Goal: Task Accomplishment & Management: Use online tool/utility

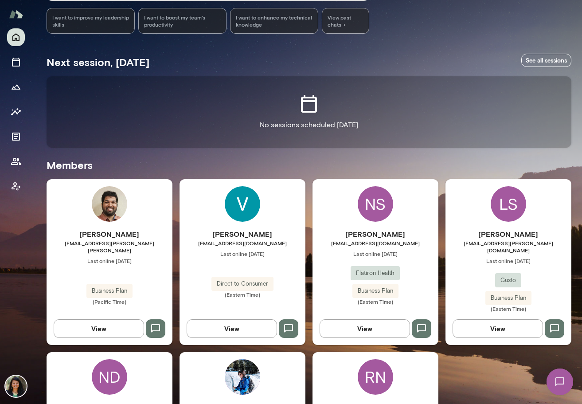
scroll to position [133, 0]
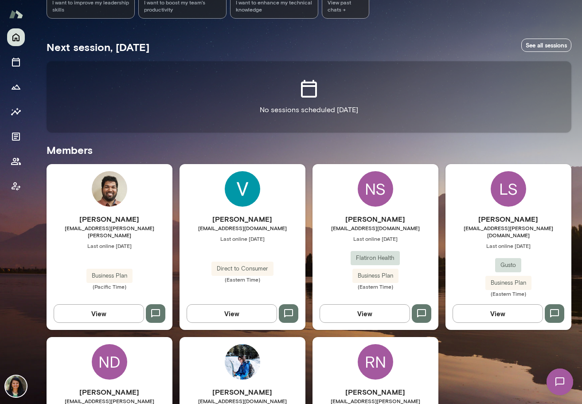
click at [99, 304] on button "View" at bounding box center [99, 313] width 90 height 19
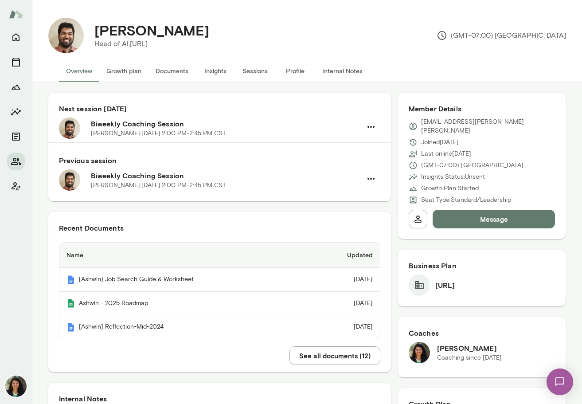
click at [168, 70] on button "Documents" at bounding box center [172, 70] width 47 height 21
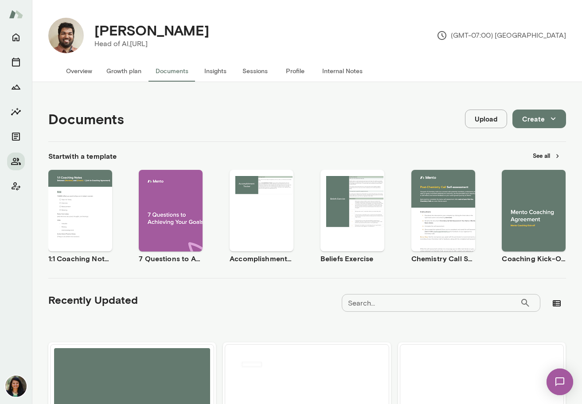
click at [545, 116] on button "Create" at bounding box center [540, 119] width 54 height 19
click at [541, 137] on li "Document" at bounding box center [541, 140] width 69 height 16
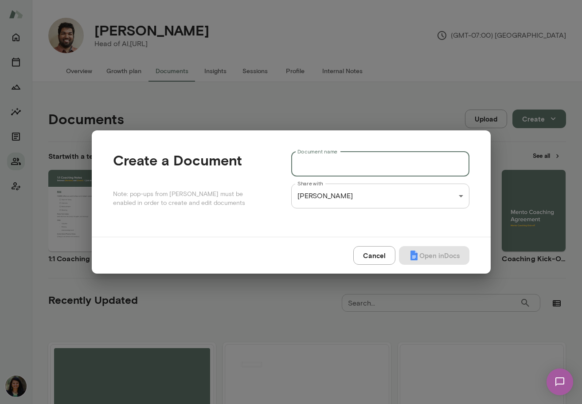
click at [379, 169] on input "Document name" at bounding box center [380, 164] width 178 height 25
type input "**********"
click at [399, 246] on button "Open in Docs" at bounding box center [434, 255] width 70 height 19
